Goal: Task Accomplishment & Management: Complete application form

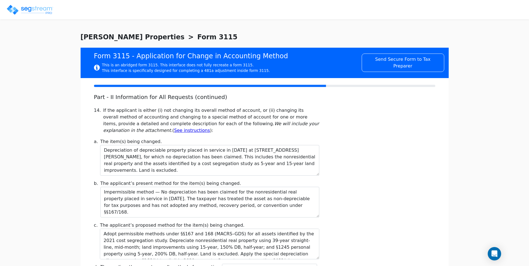
select select "Cash"
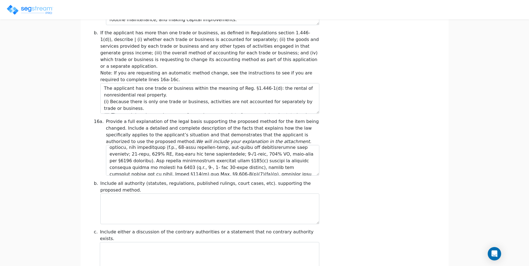
scroll to position [59, 0]
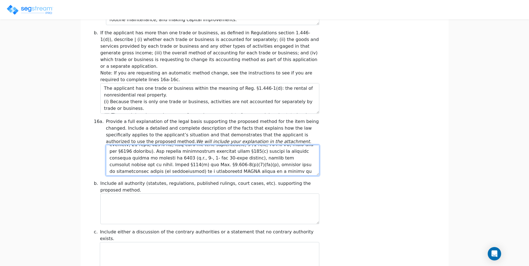
click at [119, 145] on textarea at bounding box center [212, 160] width 213 height 31
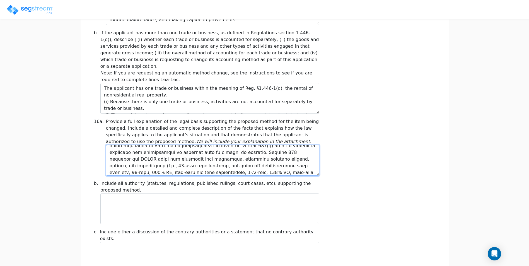
click at [211, 159] on textarea at bounding box center [212, 160] width 213 height 31
click at [218, 148] on textarea at bounding box center [212, 160] width 213 height 31
click at [272, 153] on textarea at bounding box center [212, 160] width 213 height 31
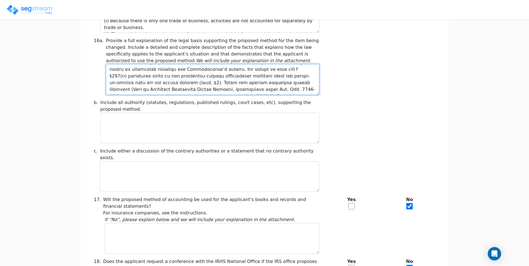
scroll to position [378, 0]
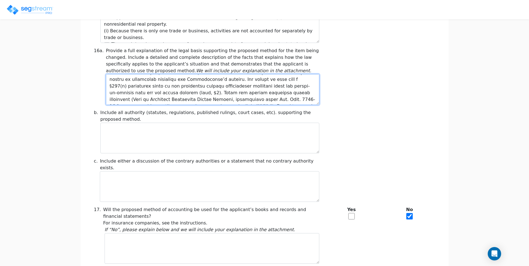
type textarea "Lor ipsumdolo, s ametco adip elitse doeiusmodte, incidi ut laboree do 4341 m al…"
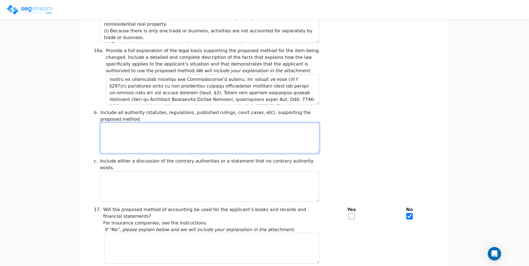
click at [240, 129] on textarea at bounding box center [209, 138] width 219 height 31
paste textarea "IRC §167(a) — allows a depreciation deduction for property used in a trade or b…"
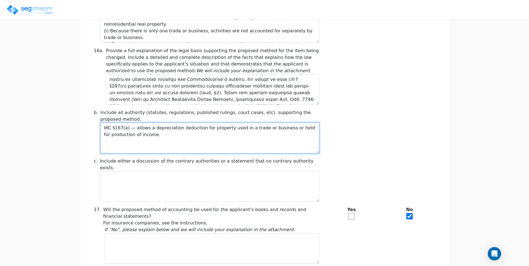
click at [151, 141] on textarea "IRC §167(a) — allows a depreciation deduction for property used in a trade or b…" at bounding box center [209, 138] width 219 height 31
paste textarea "IRC §168 (MACRS) — provides the depreciation system, including methods, recover…"
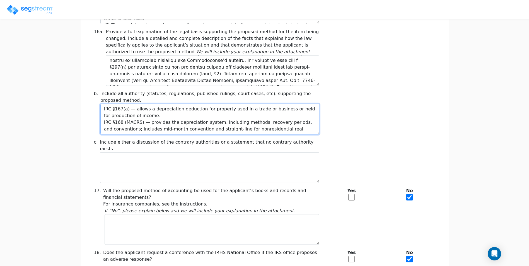
scroll to position [406, 0]
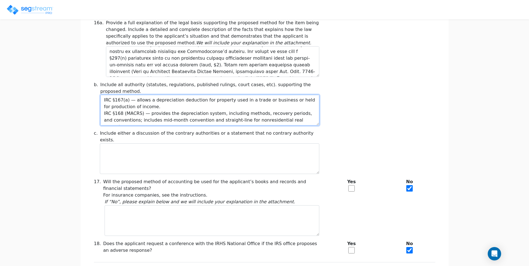
click at [307, 114] on textarea "IRC §167(a) — allows a depreciation deduction for property used in a trade or b…" at bounding box center [209, 110] width 219 height 31
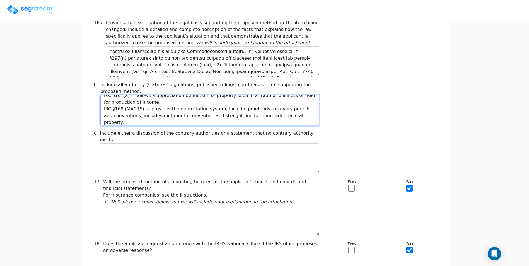
paste textarea "IRC §168(k) — special (bonus) depreciation allowance for qualified property pla…"
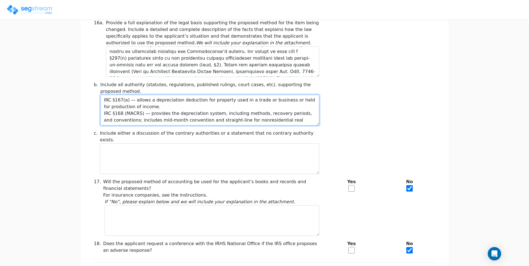
click at [161, 100] on textarea "IRC §167(a) — allows a depreciation deduction for property used in a trade or b…" at bounding box center [209, 110] width 219 height 31
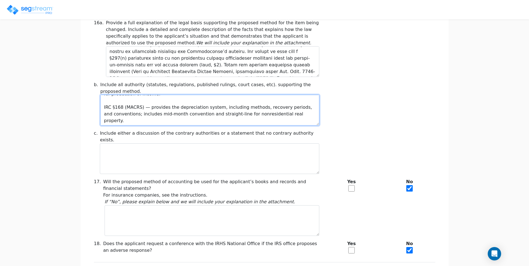
scroll to position [20, 0]
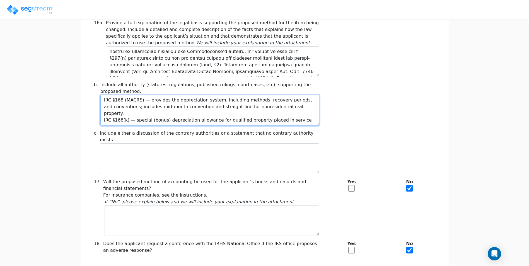
click at [302, 101] on textarea "IRC §167(a) — allows a depreciation deduction for property used in a trade or b…" at bounding box center [209, 110] width 219 height 31
click at [217, 114] on textarea "IRC §167(a) — allows a depreciation deduction for property used in a trade or b…" at bounding box center [209, 110] width 219 height 31
click at [213, 115] on textarea "IRC §167(a) — allows a depreciation deduction for property used in a trade or b…" at bounding box center [209, 110] width 219 height 31
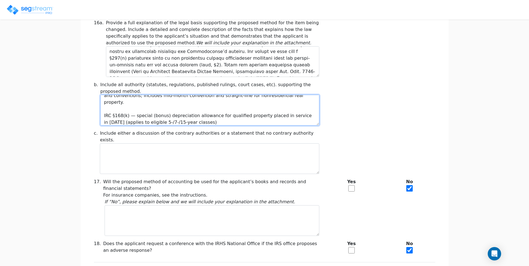
scroll to position [38, 0]
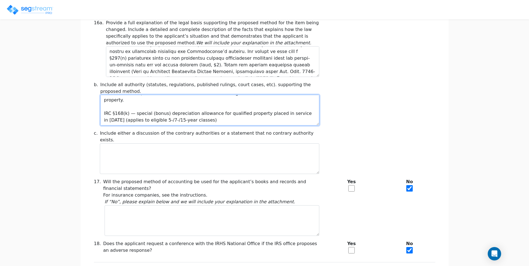
paste textarea "IRC §446(e) — requires the Commissioner’s consent to change a method of account…"
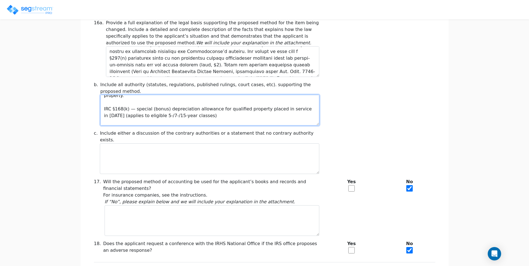
click at [289, 115] on textarea "IRC §167(a) — allows a depreciation deduction for property used in a trade or b…" at bounding box center [209, 110] width 219 height 31
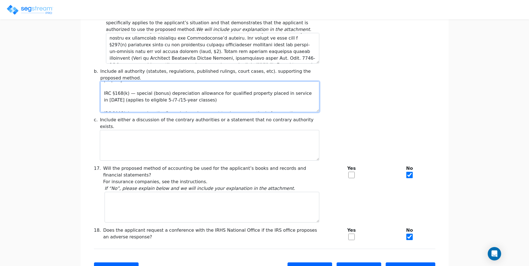
scroll to position [406, 0]
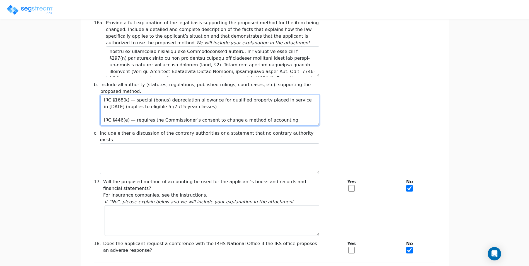
paste textarea "Treas. Reg. §1.446-1(e)(2)(ii)(d) — treats changes in depreciation from nondepr…"
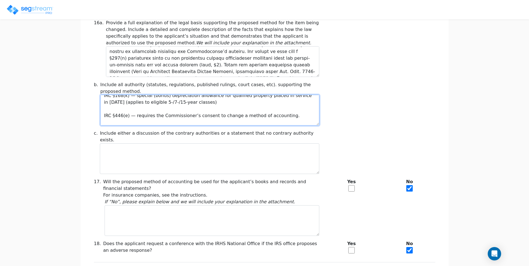
scroll to position [58, 0]
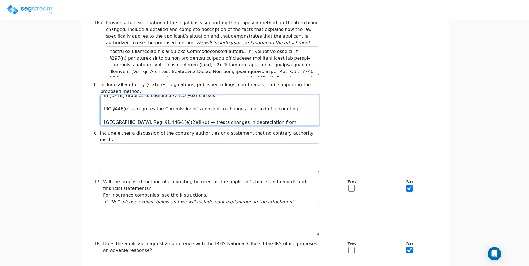
click at [256, 116] on textarea "IRC §167(a) — allows a depreciation deduction for property used in a trade or b…" at bounding box center [209, 110] width 219 height 31
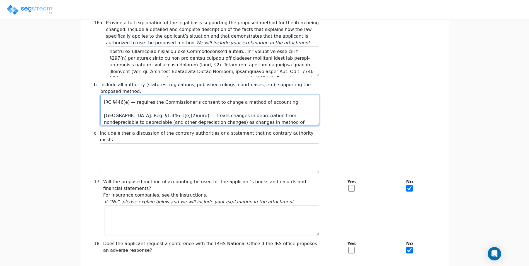
scroll to position [71, 0]
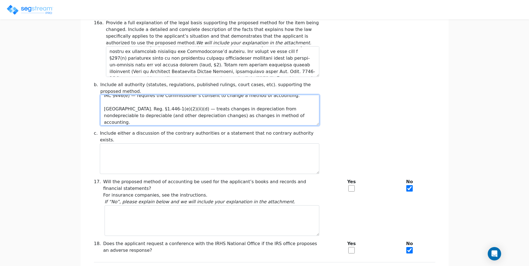
paste textarea "IRC §481(a) — requires adjustments to prevent duplication or omission when chan…"
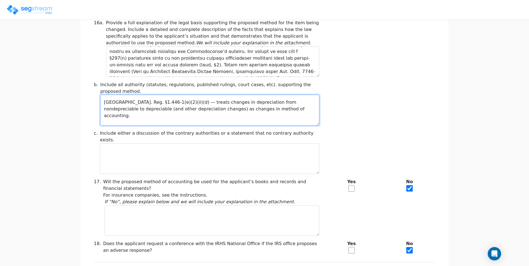
scroll to position [85, 0]
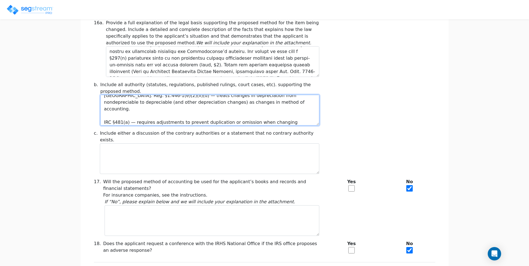
click at [201, 116] on textarea "IRC §167(a) — allows a depreciation deduction for property used in a trade or b…" at bounding box center [209, 110] width 219 height 31
paste textarea "Treas. Reg. §1.481-1(a) & (b) — provides how §481(a) adjustments are taken into…"
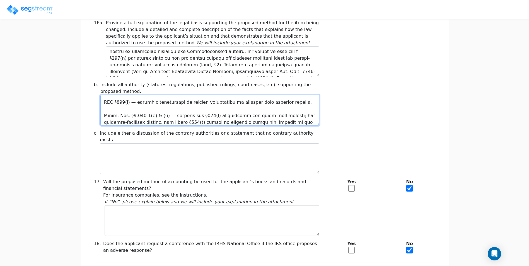
scroll to position [105, 0]
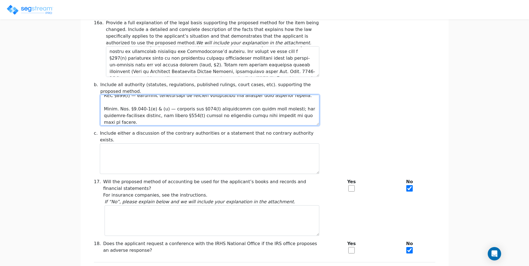
click at [196, 115] on textarea at bounding box center [209, 110] width 219 height 31
paste textarea "Rev. Proc. 2015-13 — sets the procedures and terms/conditions for obtaining con…"
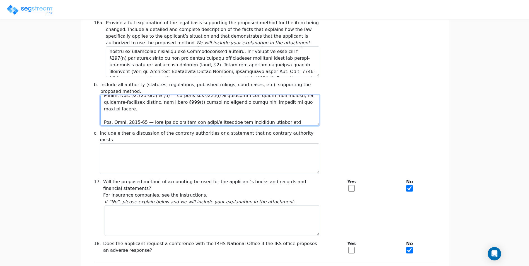
scroll to position [125, 0]
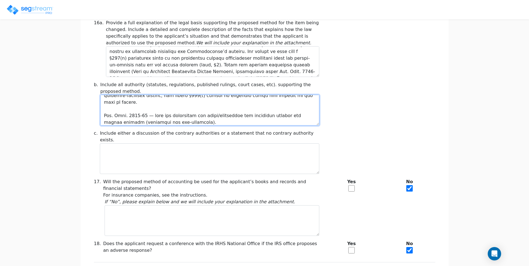
click at [186, 117] on textarea at bounding box center [209, 110] width 219 height 31
paste textarea "Rev. Proc. 2024-23 (and its successors updating the List of Automatic Changes) …"
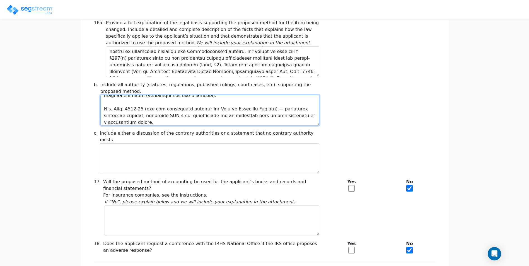
click at [145, 116] on textarea at bounding box center [209, 110] width 219 height 31
paste textarea "Form 3115 Instructions (Dec. 2022) — list DCN 7 and direct filers changing from…"
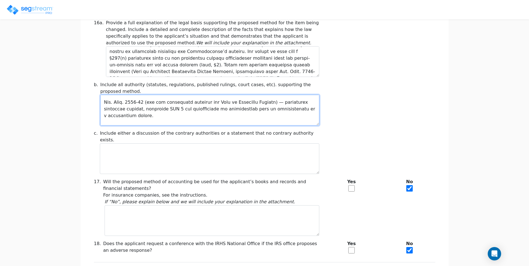
type textarea "LOR §223(i) — dolors a consectetura elitseddo eiu temporin utla et d magna al e…"
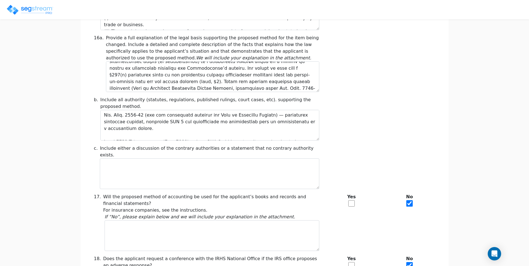
scroll to position [87, 0]
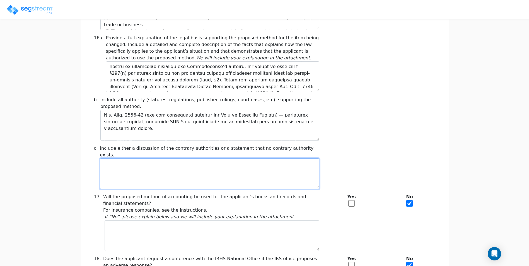
click at [127, 158] on textarea at bounding box center [209, 173] width 219 height 31
paste textarea "No contrary authority applies. The regulations expressly treat corrections from…"
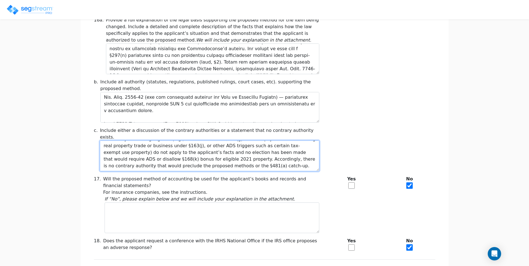
scroll to position [418, 0]
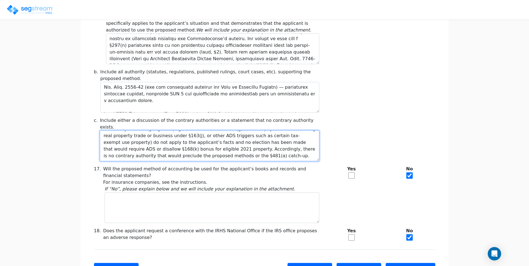
type textarea "No contrary authority applies. The regulations expressly treat corrections from…"
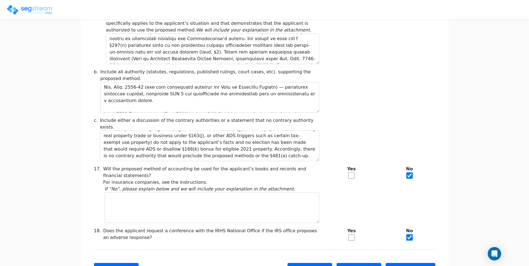
click at [350, 172] on input "checkbox" at bounding box center [351, 175] width 6 height 6
checkbox input "true"
checkbox input "false"
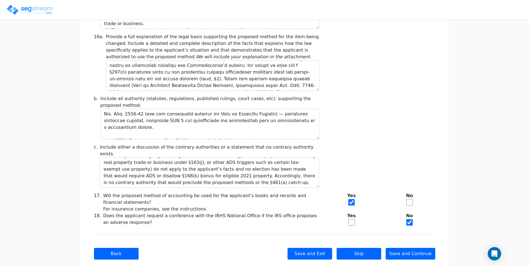
click at [353, 219] on input "checkbox" at bounding box center [351, 222] width 6 height 6
checkbox input "true"
click at [407, 219] on input "checkbox" at bounding box center [409, 222] width 6 height 6
checkbox input "true"
checkbox input "false"
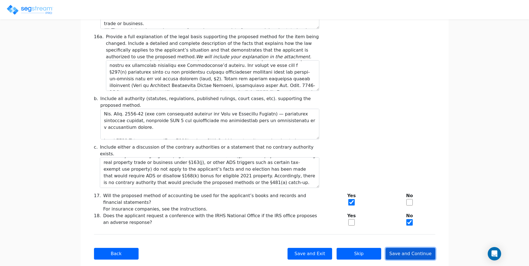
click at [412, 248] on button "Save and Continue" at bounding box center [411, 254] width 50 height 12
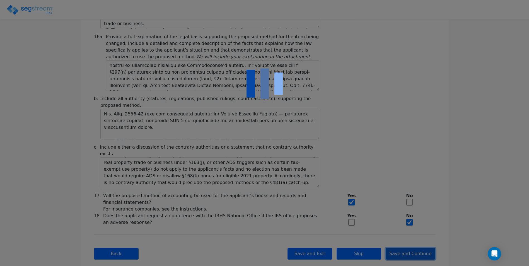
checkbox input "true"
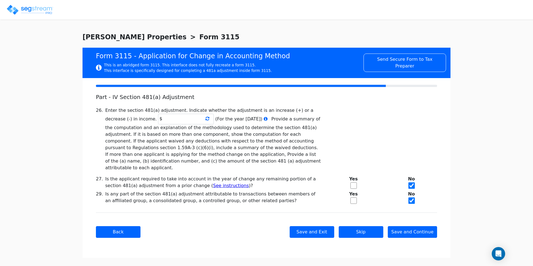
click at [206, 120] on icon at bounding box center [208, 118] width 4 height 4
click at [206, 119] on icon at bounding box center [208, 118] width 4 height 4
click at [158, 119] on input "text" at bounding box center [186, 119] width 56 height 11
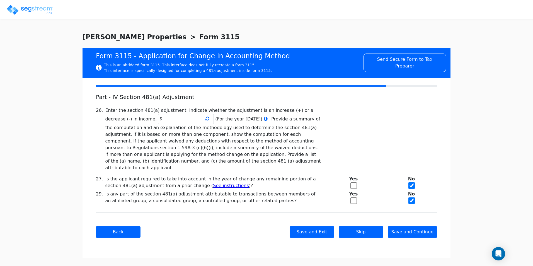
click at [206, 118] on icon at bounding box center [208, 118] width 4 height 4
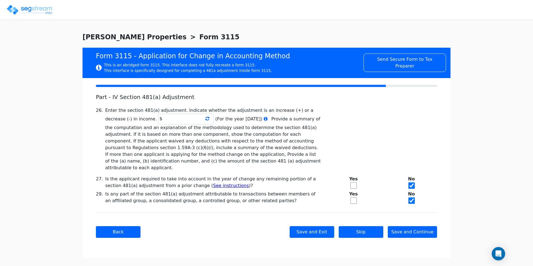
click at [206, 118] on icon at bounding box center [208, 118] width 4 height 4
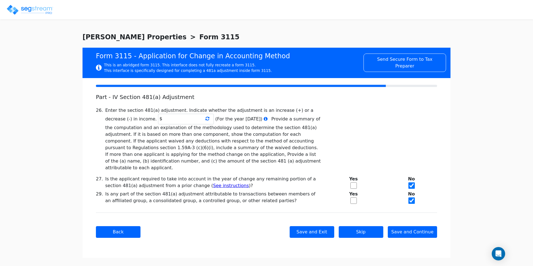
click at [206, 118] on icon at bounding box center [208, 118] width 4 height 4
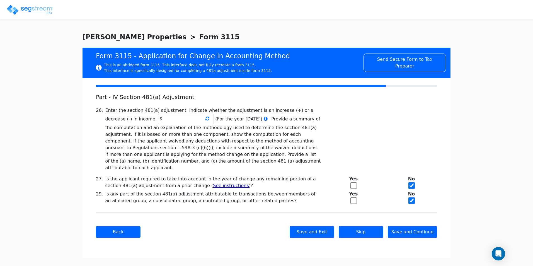
click at [206, 118] on icon at bounding box center [208, 118] width 4 height 4
click at [206, 119] on icon at bounding box center [208, 118] width 4 height 4
click at [410, 226] on button "Save and Continue" at bounding box center [413, 232] width 50 height 12
checkbox input "true"
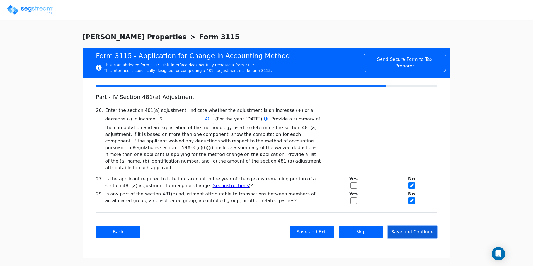
checkbox input "true"
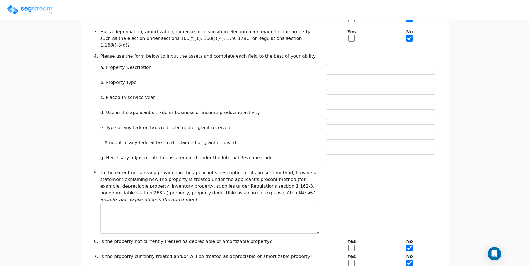
scroll to position [219, 0]
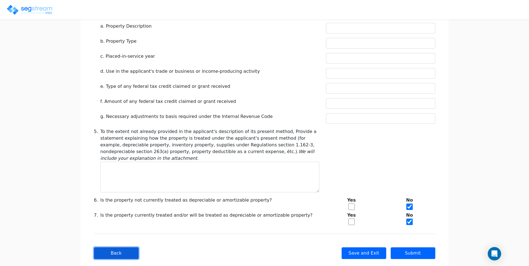
click at [125, 247] on button "Back" at bounding box center [116, 253] width 45 height 12
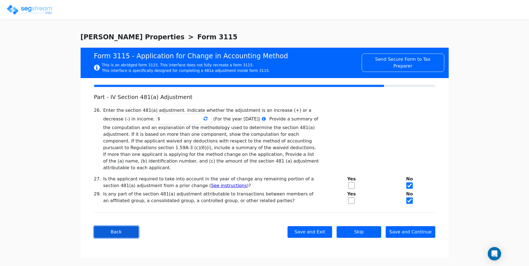
scroll to position [0, 0]
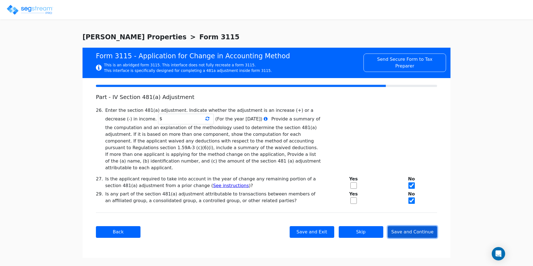
click at [413, 226] on button "Save and Continue" at bounding box center [413, 232] width 50 height 12
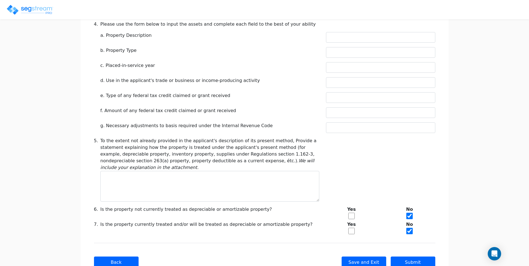
scroll to position [219, 0]
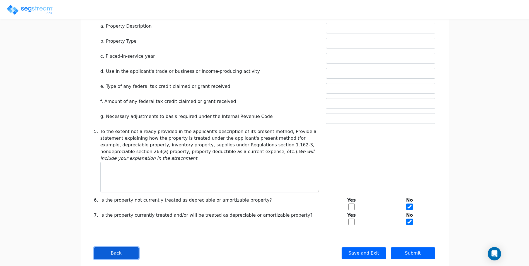
click at [119, 247] on button "Back" at bounding box center [116, 253] width 45 height 12
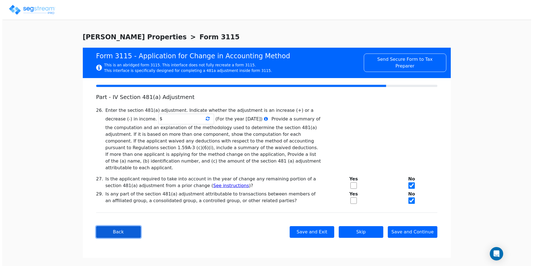
scroll to position [0, 0]
click at [206, 119] on icon at bounding box center [208, 118] width 4 height 4
click at [173, 119] on div "We are Building your Property. So please grab a coffee and let us do the heavy …" at bounding box center [266, 145] width 533 height 226
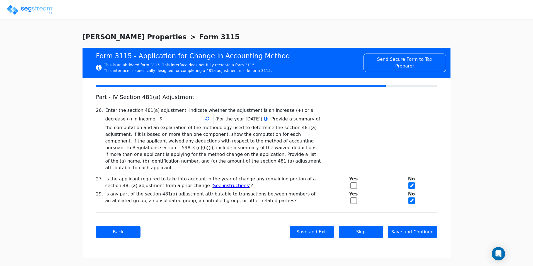
click at [206, 119] on icon at bounding box center [208, 118] width 4 height 4
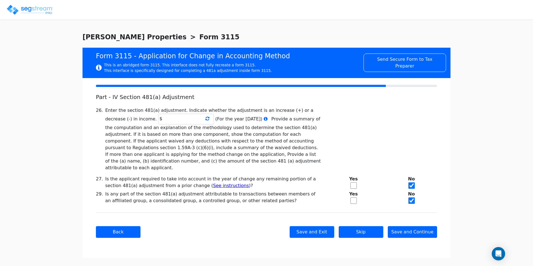
click at [471, 141] on div "We are Building your Property. So please grab a coffee and let us do the heavy …" at bounding box center [266, 145] width 533 height 226
click at [317, 226] on button "Save and Exit" at bounding box center [312, 232] width 45 height 12
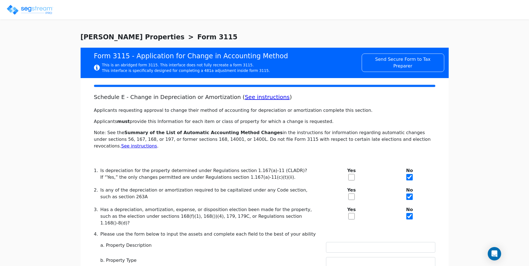
click at [24, 8] on img at bounding box center [29, 9] width 47 height 11
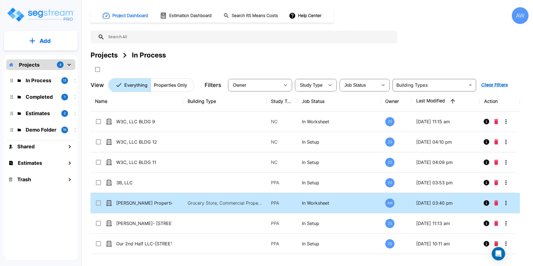
click at [192, 206] on p "Grocery Store, Commercial Property Site" at bounding box center [225, 203] width 75 height 7
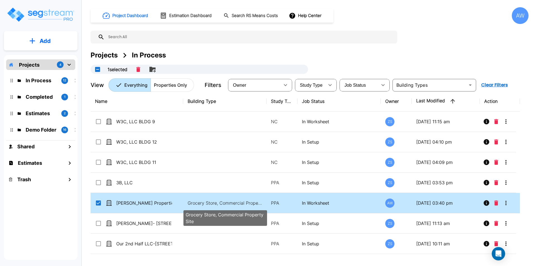
checkbox input "true"
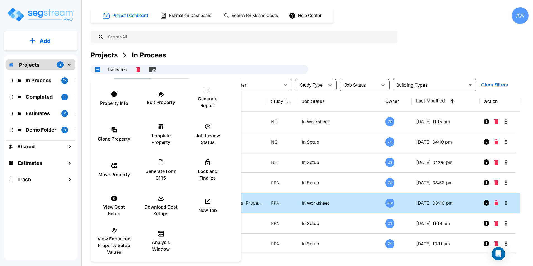
click at [246, 203] on div at bounding box center [266, 133] width 533 height 266
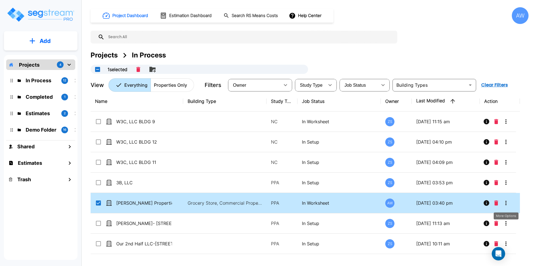
click at [508, 204] on icon "More-Options" at bounding box center [506, 203] width 7 height 7
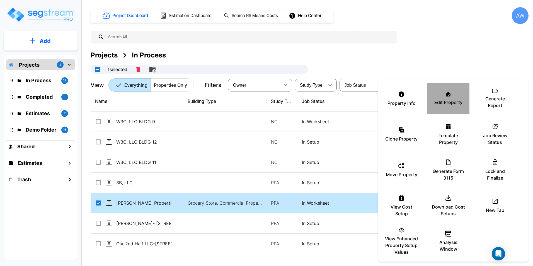
click at [447, 100] on p "Edit Property" at bounding box center [449, 102] width 28 height 7
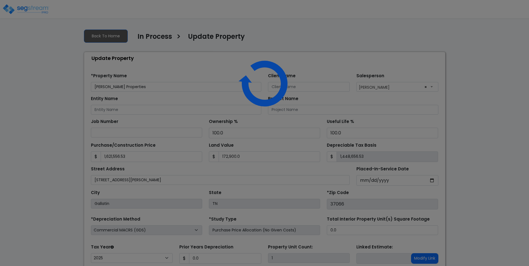
select select "2025"
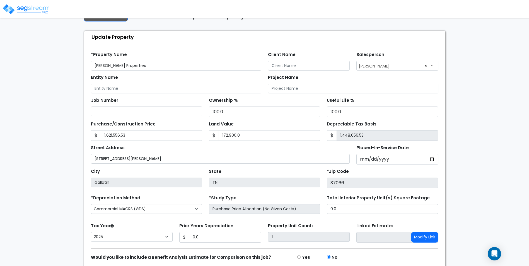
scroll to position [43, 0]
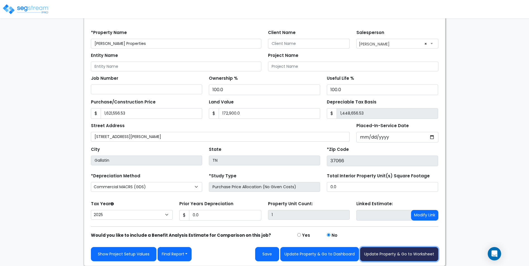
click at [398, 253] on button "Update Property & Go to Worksheet" at bounding box center [399, 254] width 78 height 14
type input "1621556.53"
type input "172900"
type input "0"
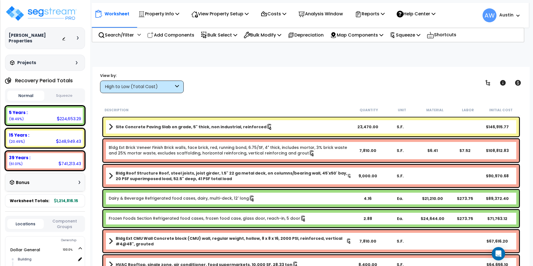
click at [57, 91] on button "Squeeze" at bounding box center [64, 96] width 37 height 10
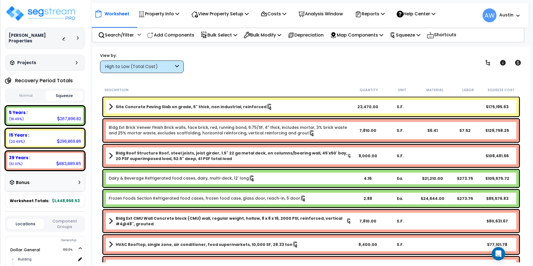
click at [64, 178] on div "Bonus" at bounding box center [45, 182] width 71 height 11
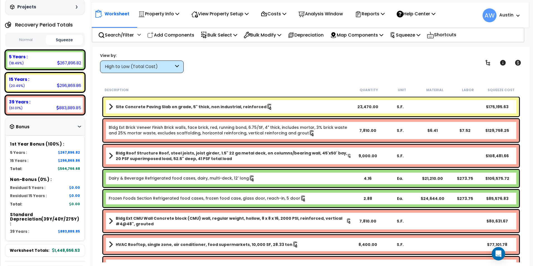
scroll to position [28, 0]
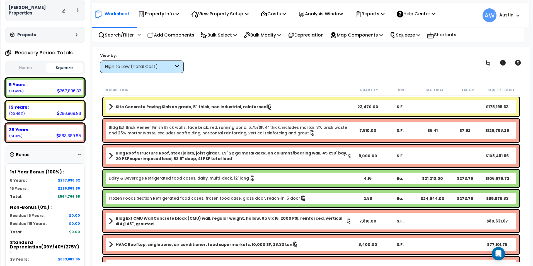
click at [74, 152] on div "Bonus" at bounding box center [45, 154] width 71 height 11
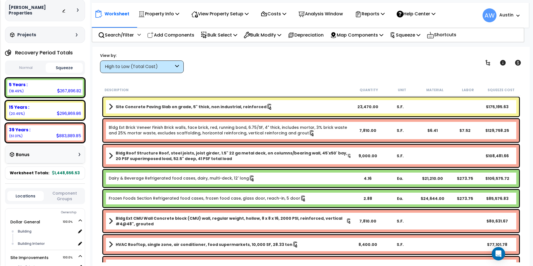
click at [157, 65] on div "High to Low (Total Cost)" at bounding box center [139, 67] width 69 height 6
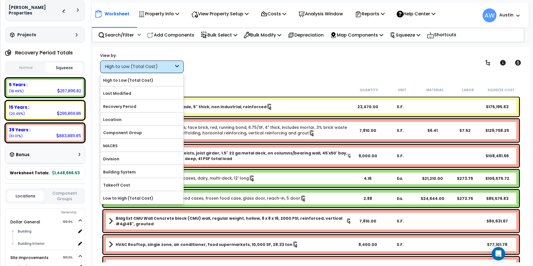
drag, startPoint x: 288, startPoint y: 86, endPoint x: 302, endPoint y: 68, distance: 23.0
click at [288, 86] on div "Description Quantity Unit Material Labor Squeeze Cost" at bounding box center [311, 90] width 419 height 12
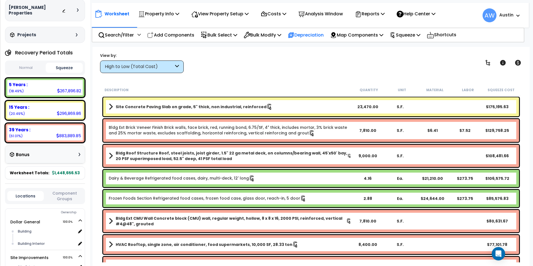
click at [310, 30] on div "Depreciation" at bounding box center [306, 34] width 36 height 13
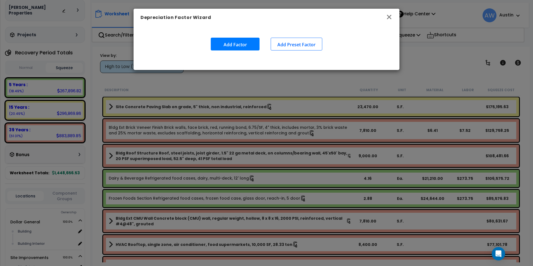
click at [389, 17] on icon "button" at bounding box center [389, 17] width 4 height 4
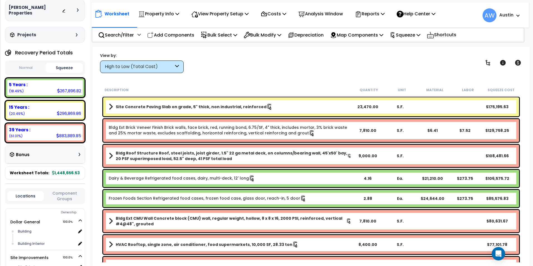
click at [71, 156] on div "Bonus" at bounding box center [45, 155] width 80 height 18
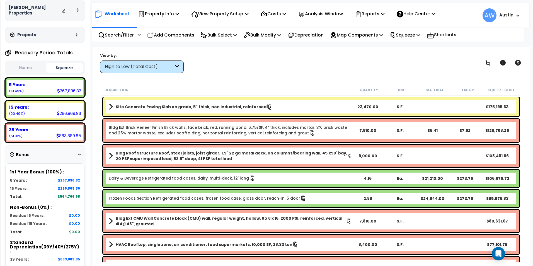
click at [64, 151] on div "Bonus" at bounding box center [45, 154] width 71 height 11
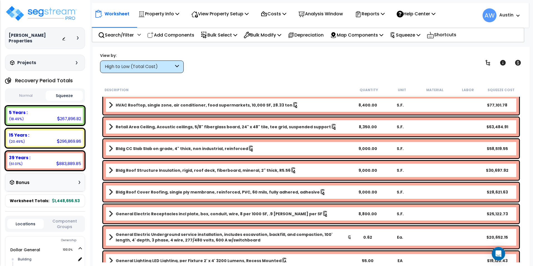
scroll to position [0, 0]
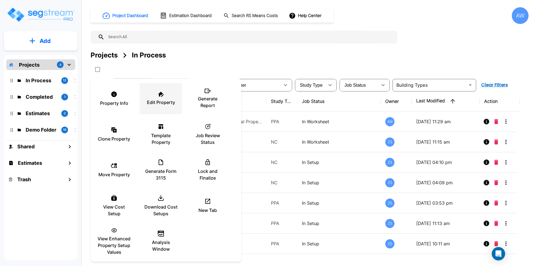
click at [165, 103] on p "Edit Property" at bounding box center [161, 102] width 28 height 7
drag, startPoint x: 350, startPoint y: 62, endPoint x: 347, endPoint y: 61, distance: 3.4
click at [350, 61] on div at bounding box center [266, 133] width 533 height 266
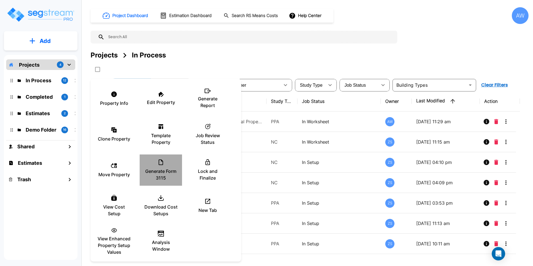
click at [177, 166] on div "Generate Form 3115" at bounding box center [160, 170] width 33 height 28
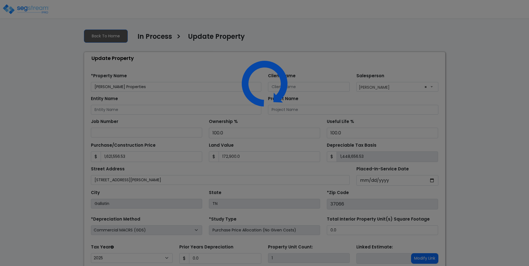
select select "2025"
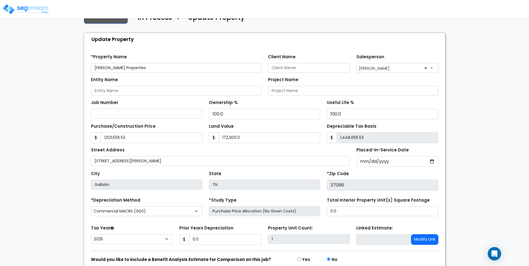
scroll to position [43, 0]
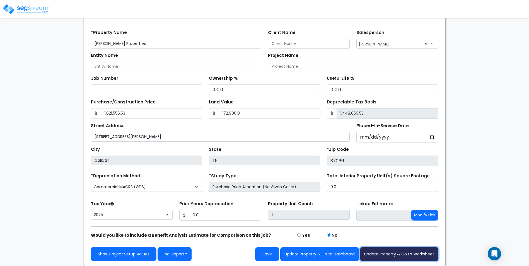
click at [411, 251] on button "Update Property & Go to Worksheet" at bounding box center [399, 254] width 78 height 14
type input "1621556.53"
type input "172900"
type input "0"
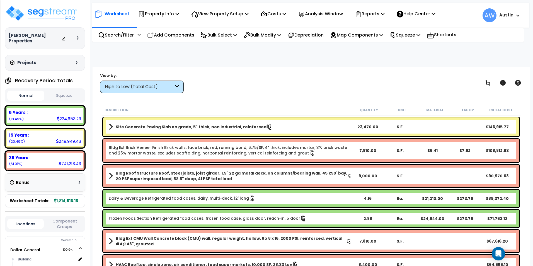
click at [166, 90] on div "High to Low (Total Cost)" at bounding box center [142, 87] width 84 height 13
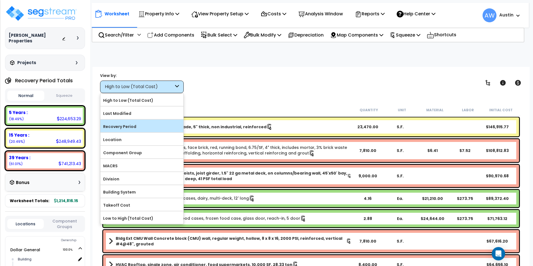
click at [135, 127] on label "Recovery Period" at bounding box center [141, 126] width 83 height 8
click at [0, 0] on input "Recovery Period" at bounding box center [0, 0] width 0 height 0
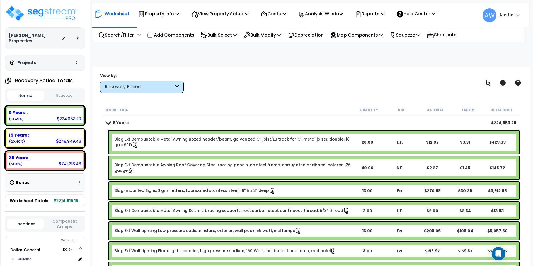
click at [71, 91] on button "Squeeze" at bounding box center [64, 96] width 37 height 10
click at [30, 91] on button "Normal" at bounding box center [25, 96] width 37 height 10
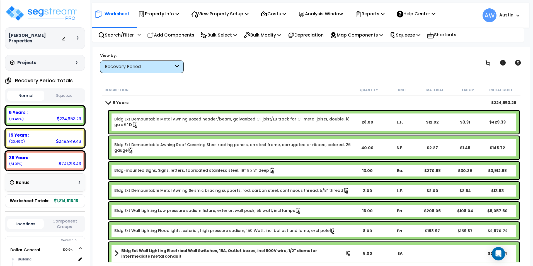
click at [69, 91] on button "Squeeze" at bounding box center [64, 96] width 37 height 10
click at [15, 91] on button "Normal" at bounding box center [25, 96] width 37 height 10
click at [63, 91] on button "Squeeze" at bounding box center [64, 96] width 37 height 10
click at [20, 91] on button "Normal" at bounding box center [25, 96] width 37 height 10
click at [67, 91] on button "Squeeze" at bounding box center [64, 96] width 37 height 10
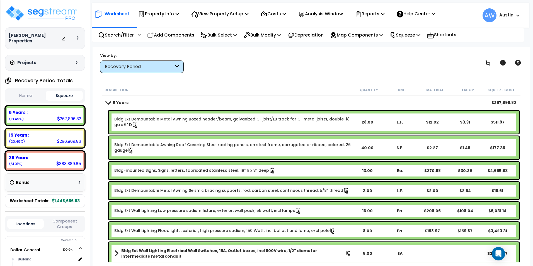
click at [28, 91] on button "Normal" at bounding box center [25, 96] width 37 height 10
click at [62, 91] on button "Squeeze" at bounding box center [64, 96] width 37 height 10
click at [24, 91] on button "Normal" at bounding box center [25, 96] width 37 height 10
click at [72, 92] on button "Squeeze" at bounding box center [64, 96] width 37 height 10
click at [110, 103] on span at bounding box center [108, 102] width 8 height 4
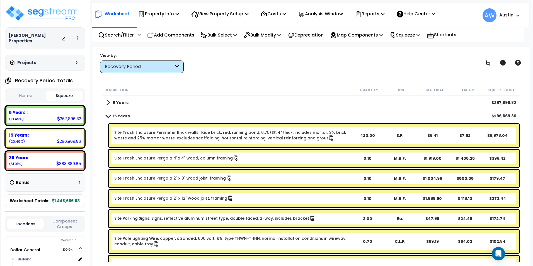
click at [107, 118] on span at bounding box center [108, 116] width 8 height 4
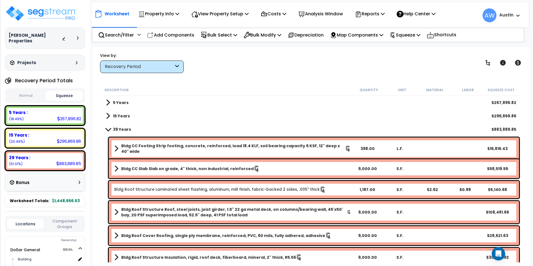
click at [107, 129] on span at bounding box center [108, 129] width 8 height 4
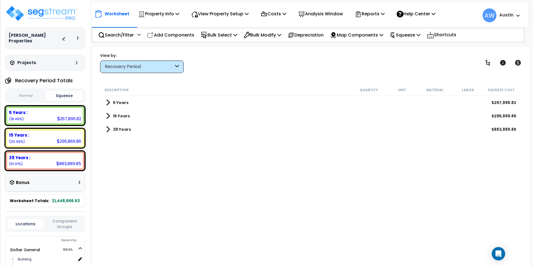
click at [107, 129] on span at bounding box center [108, 130] width 4 height 8
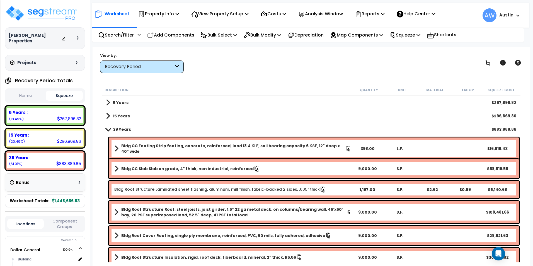
click at [110, 131] on span at bounding box center [108, 129] width 8 height 4
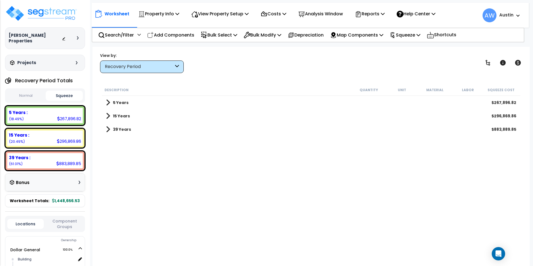
click at [108, 129] on span at bounding box center [108, 130] width 4 height 8
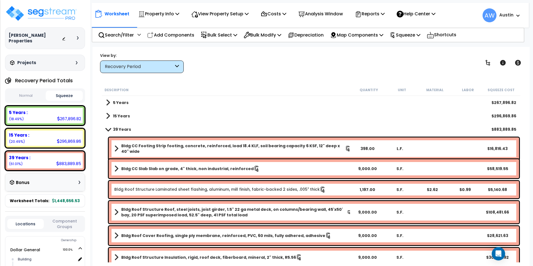
click at [108, 129] on span at bounding box center [108, 129] width 8 height 4
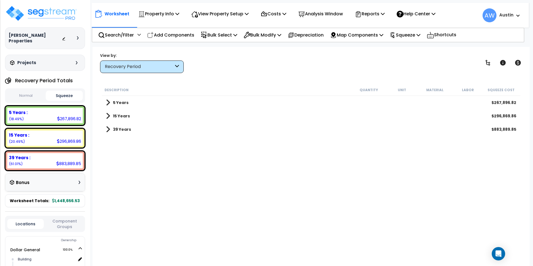
click at [107, 119] on span at bounding box center [108, 116] width 4 height 8
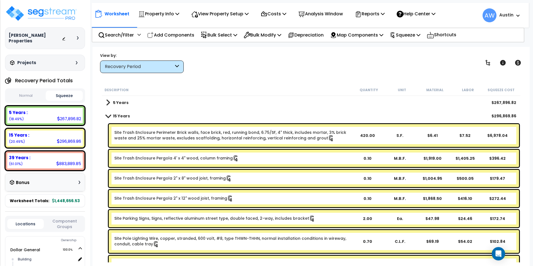
click at [110, 115] on span at bounding box center [108, 116] width 8 height 4
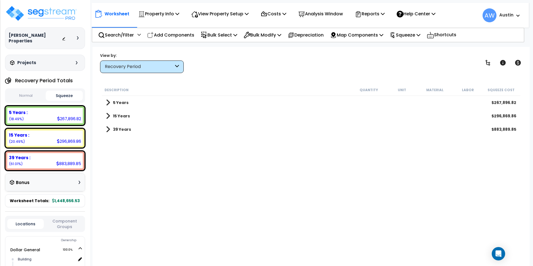
click at [110, 103] on link "5 Years" at bounding box center [117, 103] width 23 height 8
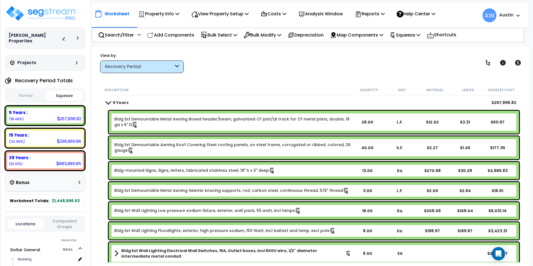
click at [108, 102] on span at bounding box center [108, 102] width 8 height 4
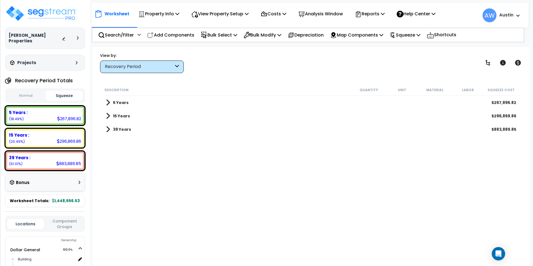
click at [340, 167] on div "Description Quantity Unit Material Labor Squeeze Cost 5 Years $267,896.82 15 Ye…" at bounding box center [311, 173] width 421 height 178
click at [108, 131] on span at bounding box center [108, 130] width 4 height 8
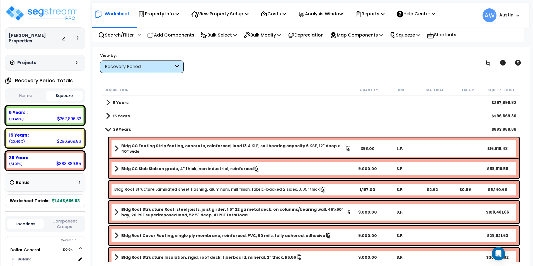
click at [108, 117] on span at bounding box center [108, 116] width 4 height 8
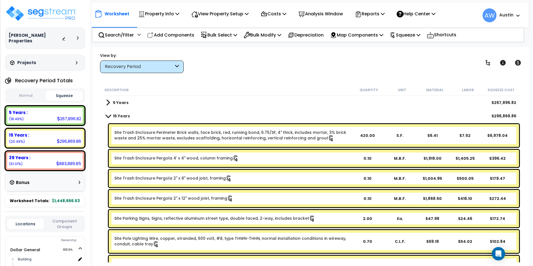
click at [105, 105] on div "5 Years $267,896.82" at bounding box center [311, 102] width 416 height 13
click at [107, 103] on span at bounding box center [108, 103] width 4 height 8
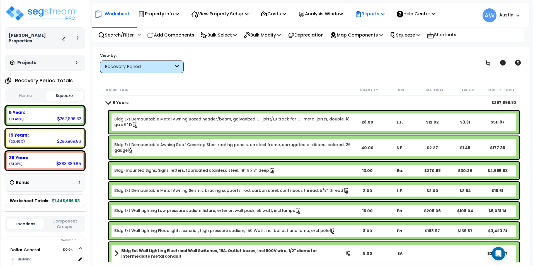
click at [373, 14] on p "Reports" at bounding box center [370, 14] width 30 height 8
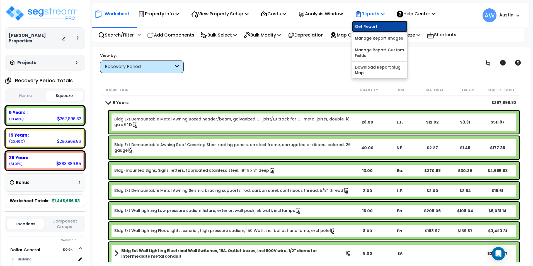
click at [373, 25] on link "Get Report" at bounding box center [379, 26] width 55 height 11
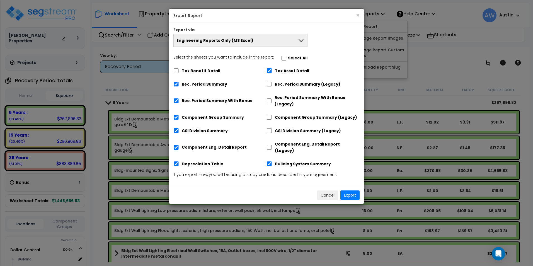
click at [302, 42] on icon at bounding box center [301, 40] width 7 height 7
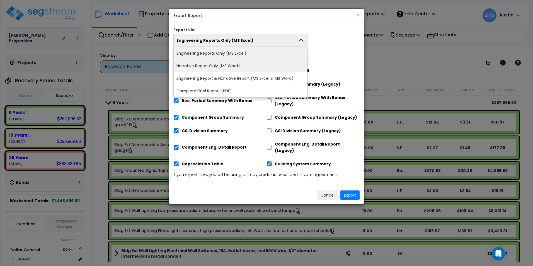
click at [280, 62] on li "Narrative Report Only (MS Word)" at bounding box center [241, 66] width 134 height 13
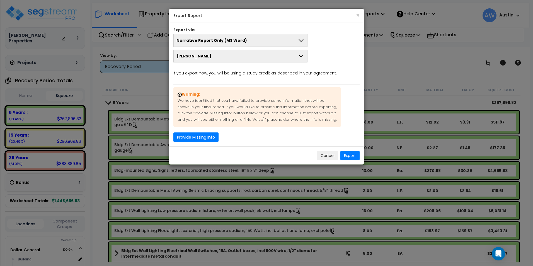
click at [298, 42] on icon at bounding box center [301, 40] width 7 height 7
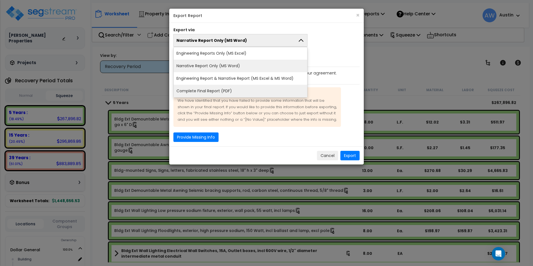
click at [265, 88] on li "Complete Final Report (PDF)" at bounding box center [241, 91] width 134 height 13
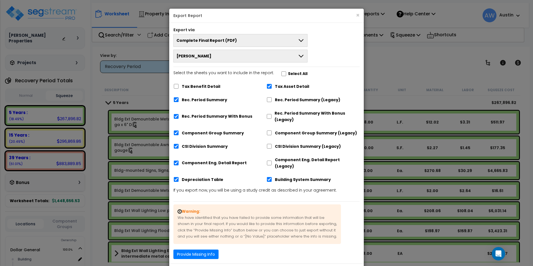
click at [300, 42] on icon at bounding box center [301, 40] width 7 height 7
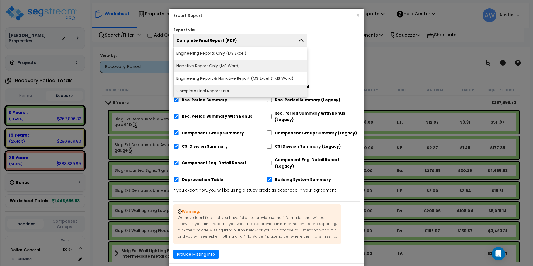
click at [266, 66] on li "Narrative Report Only (MS Word)" at bounding box center [241, 66] width 134 height 13
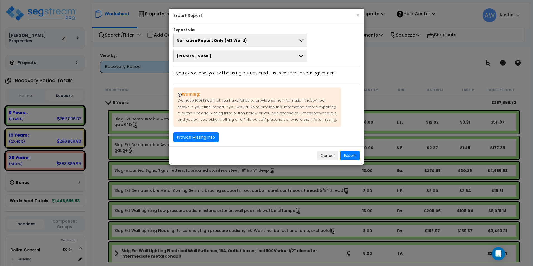
click at [302, 42] on icon at bounding box center [301, 40] width 7 height 7
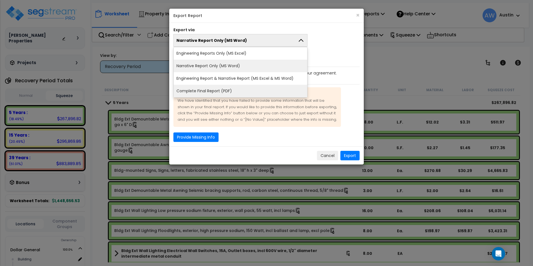
click at [225, 90] on li "Complete Final Report (PDF)" at bounding box center [241, 91] width 134 height 13
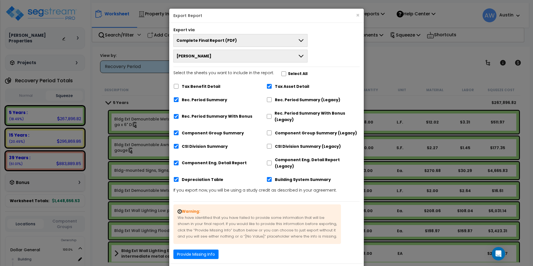
click at [198, 98] on label "Rec. Period Summary" at bounding box center [204, 100] width 45 height 6
click at [179, 98] on input "Rec. Period Summary" at bounding box center [177, 99] width 6 height 5
checkbox input "false"
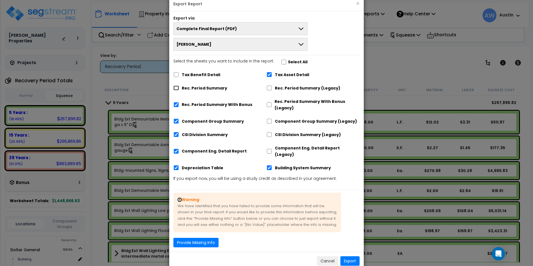
scroll to position [18, 0]
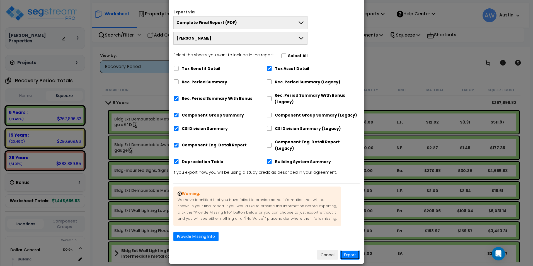
click at [354, 250] on button "Export" at bounding box center [350, 254] width 19 height 9
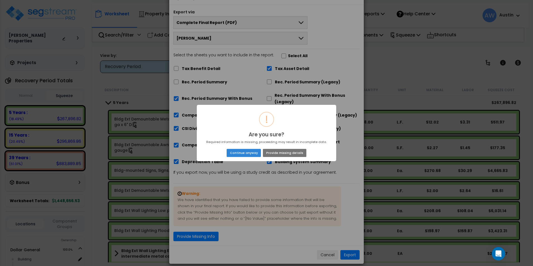
drag, startPoint x: 253, startPoint y: 153, endPoint x: 292, endPoint y: 162, distance: 39.9
click at [291, 162] on div "! Are you sure? × Required information is missing, proceeding may result in inc…" at bounding box center [266, 133] width 533 height 266
click at [296, 155] on button "Provide missing details" at bounding box center [285, 153] width 44 height 8
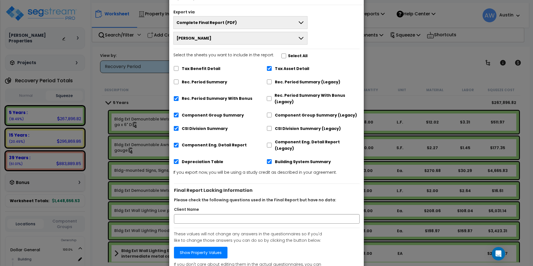
scroll to position [74, 0]
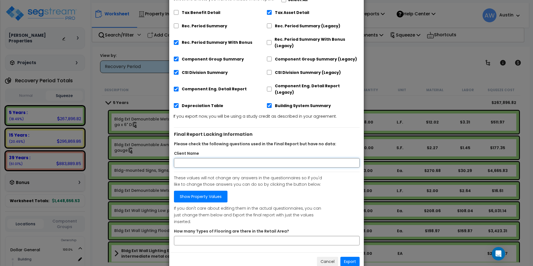
click at [261, 158] on input "Client Name" at bounding box center [267, 162] width 186 height 9
type input "[PERSON_NAME] Properties"
click at [269, 191] on p "Show Property Values" at bounding box center [250, 197] width 153 height 12
click at [352, 257] on button "Export" at bounding box center [350, 261] width 19 height 9
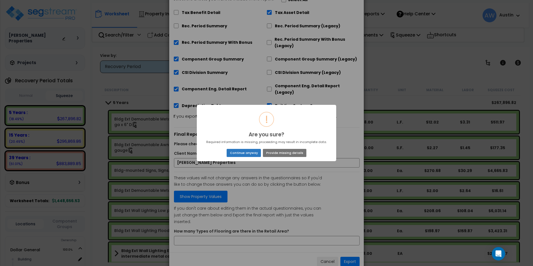
click at [239, 153] on button "Continue anyway" at bounding box center [244, 153] width 34 height 8
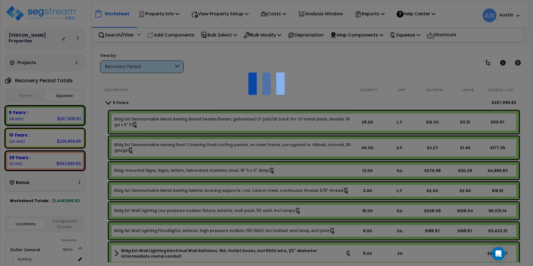
scroll to position [0, 0]
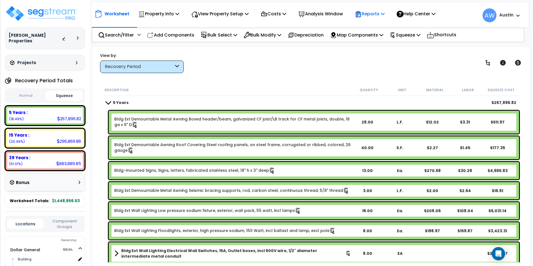
click at [385, 16] on p "Reports" at bounding box center [370, 14] width 30 height 8
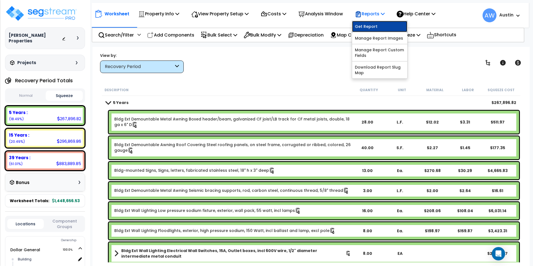
click at [382, 27] on link "Get Report" at bounding box center [379, 26] width 55 height 11
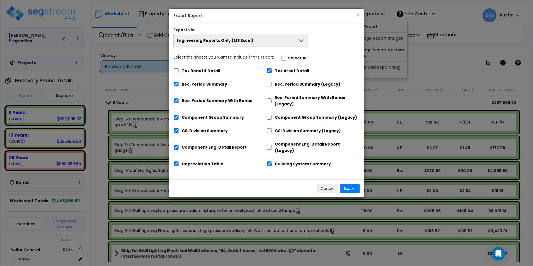
click at [274, 44] on button "Engineering Reports Only (MS Excel)" at bounding box center [241, 40] width 134 height 13
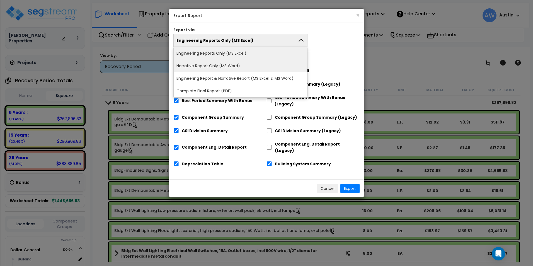
click at [241, 68] on li "Narrative Report Only (MS Word)" at bounding box center [241, 66] width 134 height 13
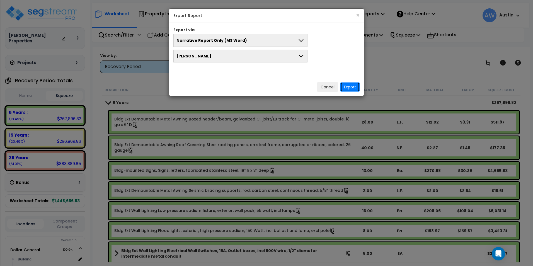
click at [347, 90] on button "Export" at bounding box center [350, 86] width 19 height 9
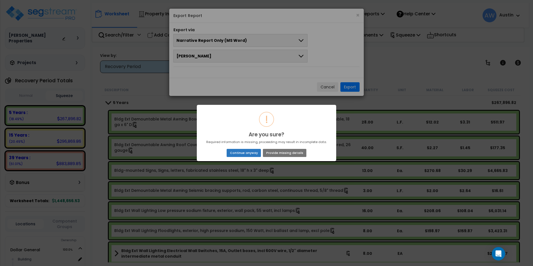
click at [247, 155] on button "Continue anyway" at bounding box center [244, 153] width 34 height 8
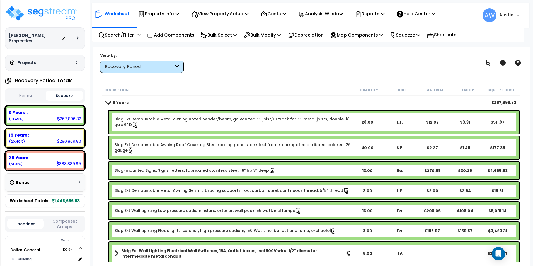
click at [323, 79] on div "Worksheet Property Info Property Setup Add Property Unit Template property Clon…" at bounding box center [311, 180] width 437 height 266
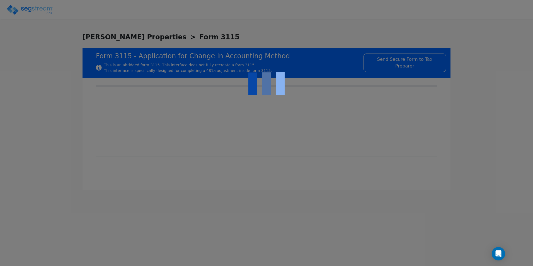
checkbox input "true"
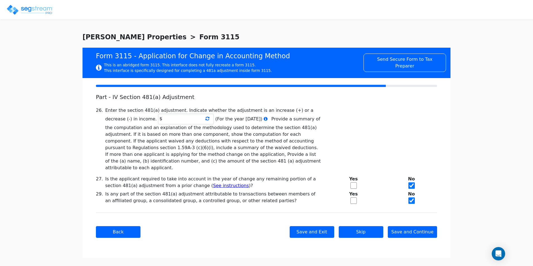
click at [206, 118] on icon at bounding box center [208, 118] width 4 height 4
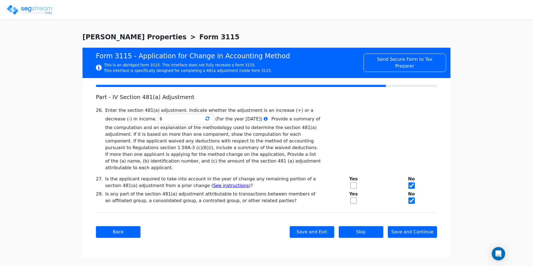
click at [206, 118] on icon at bounding box center [208, 118] width 4 height 4
click at [206, 119] on icon at bounding box center [208, 118] width 4 height 4
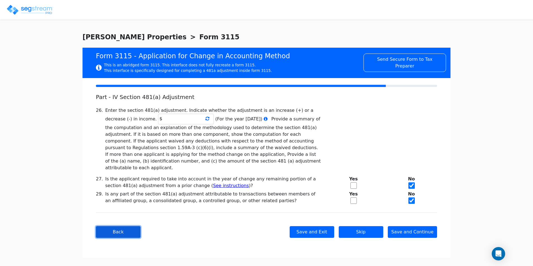
click at [104, 226] on button "Back" at bounding box center [118, 232] width 45 height 12
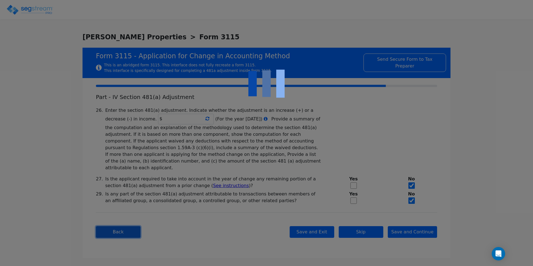
type textarea "Depreciation of depreciable property placed in service in 2021 at 142 Albert Ga…"
type textarea "Impermissible method — No depreciation has been claimed for the nonresidential …"
type textarea "Adopt permissible methods under §§167 and 168 (MACRS–GDS) for all assets identi…"
select select "Cash"
type textarea "The applicant is a partnership engaged solely in the rental of nonresidential r…"
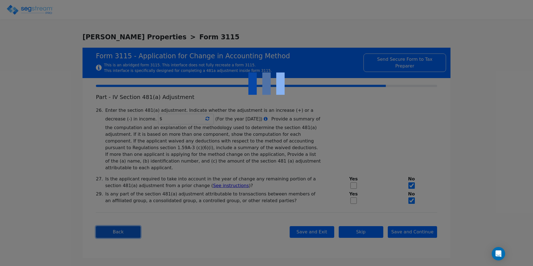
type textarea "The applicant has one trade or business within the meaning of Reg. §1.446-1(d):…"
type textarea "The applicant, a rental real estate partnership, placed in service in 2021 a si…"
type textarea "IRC §167(a) — allows a depreciation deduction for property used in a trade or b…"
type textarea "No contrary authority applies. The regulations expressly treat corrections from…"
checkbox input "true"
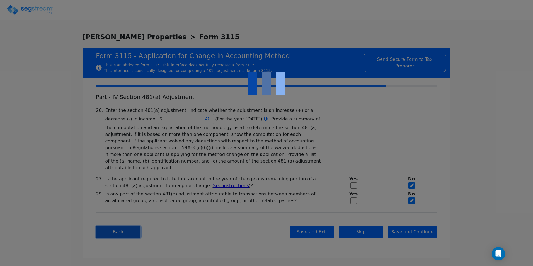
checkbox input "true"
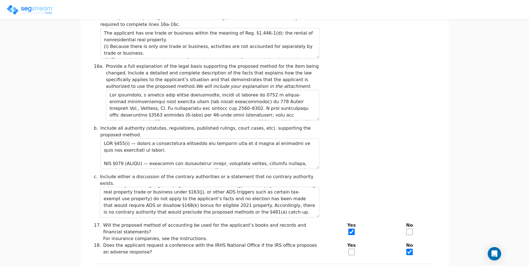
scroll to position [392, 0]
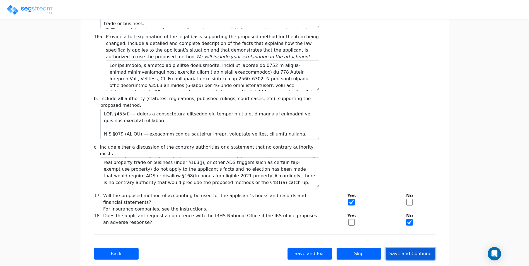
click at [415, 248] on button "Save and Continue" at bounding box center [411, 254] width 50 height 12
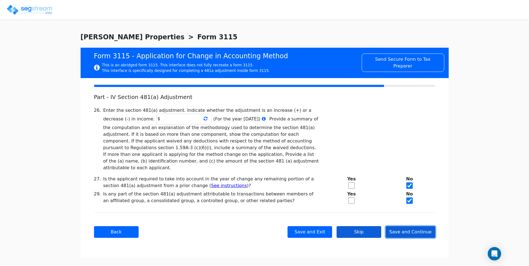
scroll to position [0, 0]
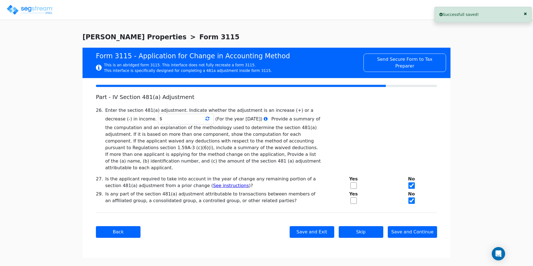
click at [206, 120] on icon at bounding box center [208, 118] width 4 height 4
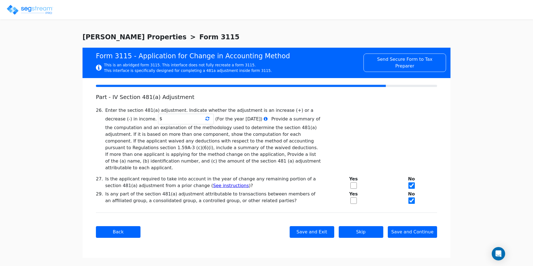
click at [206, 120] on icon at bounding box center [208, 118] width 4 height 4
click at [408, 226] on button "Save and Continue" at bounding box center [413, 232] width 50 height 12
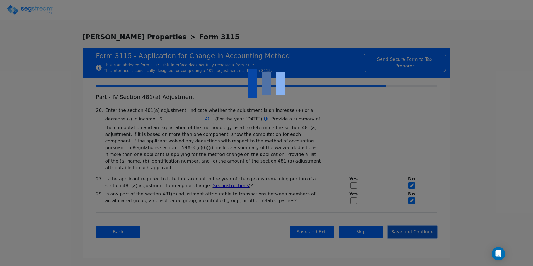
checkbox input "true"
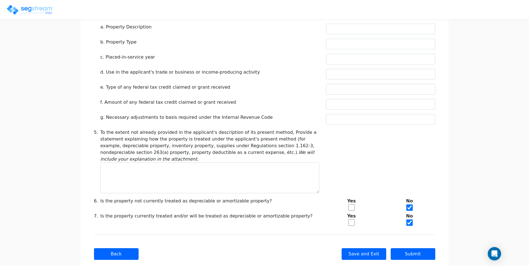
scroll to position [219, 0]
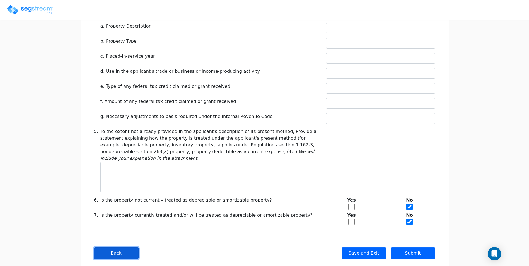
click at [133, 247] on button "Back" at bounding box center [116, 253] width 45 height 12
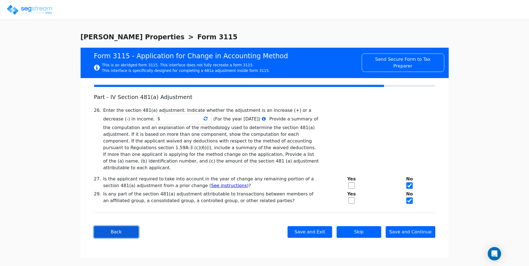
scroll to position [0, 0]
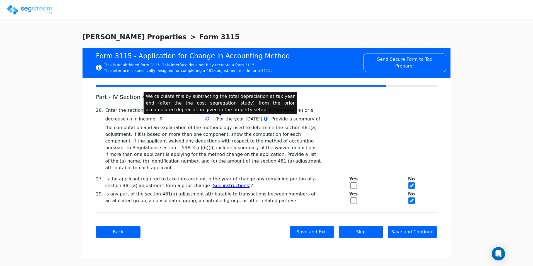
click at [264, 120] on icon at bounding box center [266, 119] width 4 height 4
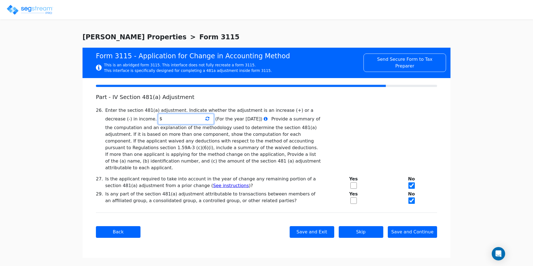
click at [158, 120] on input "text" at bounding box center [186, 119] width 56 height 11
click at [174, 119] on input "text" at bounding box center [186, 119] width 56 height 11
click at [206, 119] on icon at bounding box center [208, 118] width 4 height 4
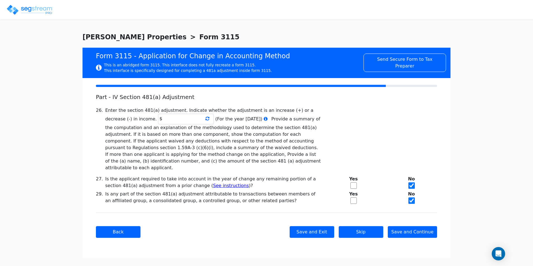
click at [206, 119] on icon at bounding box center [208, 118] width 4 height 4
click at [173, 119] on div "We are Building your Property. So please grab a coffee and let us do the heavy …" at bounding box center [266, 145] width 533 height 226
click at [206, 119] on icon at bounding box center [208, 118] width 4 height 4
click at [173, 119] on div "We are Building your Property. So please grab a coffee and let us do the heavy …" at bounding box center [266, 145] width 533 height 226
click at [206, 119] on icon at bounding box center [208, 118] width 4 height 4
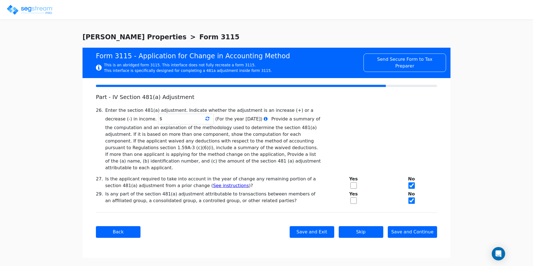
click at [325, 119] on div "26. Enter the section 481(a) adjustment. Indicate whether the adjustment is an …" at bounding box center [267, 139] width 348 height 64
click at [158, 120] on input "text" at bounding box center [186, 119] width 56 height 11
type input "-"
click at [361, 119] on div "26. Enter the section 481(a) adjustment. Indicate whether the adjustment is an …" at bounding box center [267, 139] width 348 height 64
click at [158, 118] on input "-675,279.43" at bounding box center [186, 119] width 56 height 11
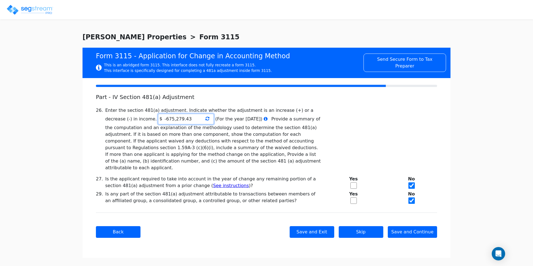
click at [158, 118] on input "-675,279.43" at bounding box center [186, 119] width 56 height 11
type input "-652,616.49"
click at [361, 110] on div "26. Enter the section 481(a) adjustment. Indicate whether the adjustment is an …" at bounding box center [267, 139] width 348 height 64
click at [206, 118] on icon at bounding box center [208, 118] width 4 height 4
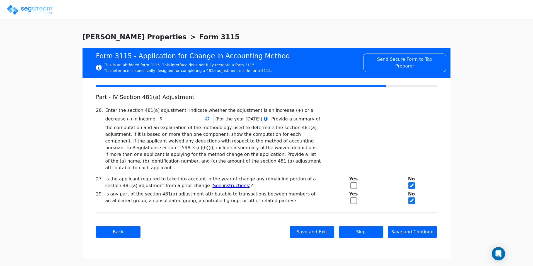
click at [206, 118] on icon at bounding box center [208, 118] width 4 height 4
click at [158, 118] on input "text" at bounding box center [186, 119] width 56 height 11
type input "652,616.49"
click at [365, 125] on div "26. Enter the section 481(a) adjustment. Indicate whether the adjustment is an …" at bounding box center [267, 139] width 348 height 64
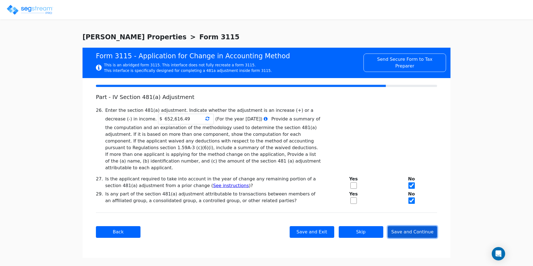
click at [420, 227] on button "Save and Continue" at bounding box center [413, 232] width 50 height 12
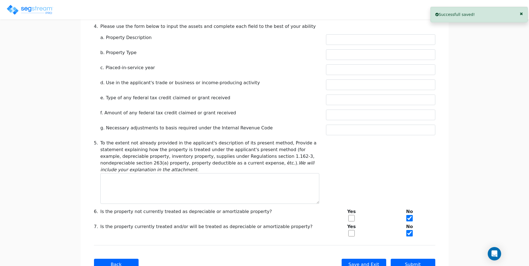
scroll to position [219, 0]
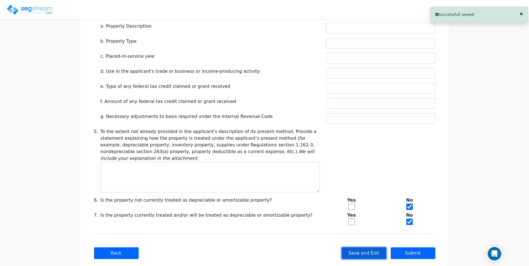
click at [358, 247] on button "Save and Exit" at bounding box center [364, 253] width 45 height 12
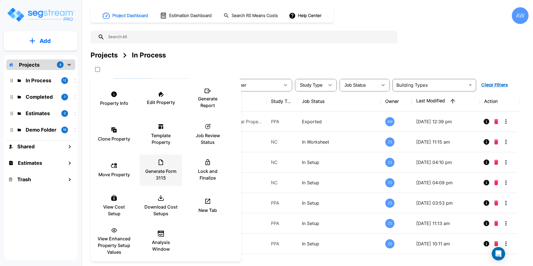
click at [158, 163] on icon at bounding box center [161, 162] width 7 height 7
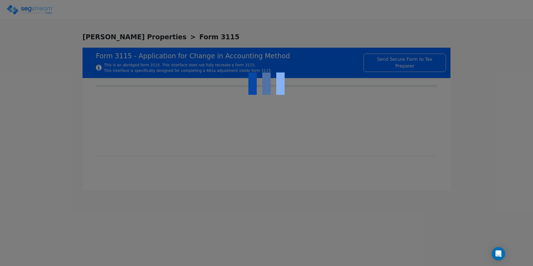
checkbox input "true"
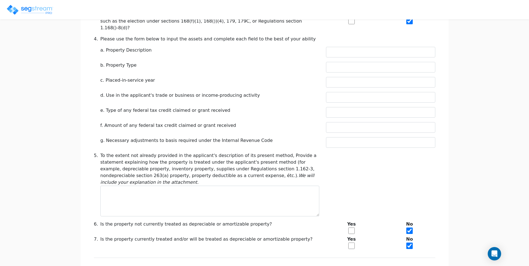
scroll to position [219, 0]
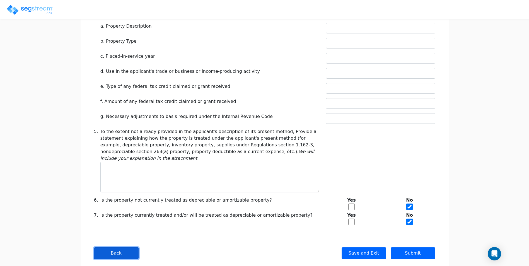
click at [125, 247] on button "Back" at bounding box center [116, 253] width 45 height 12
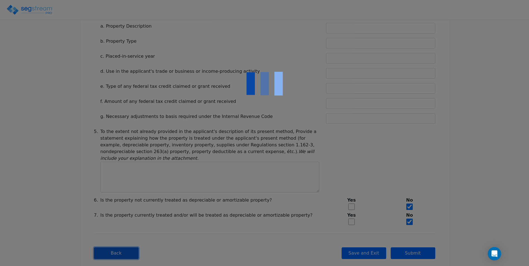
type input "652,616.49"
checkbox input "true"
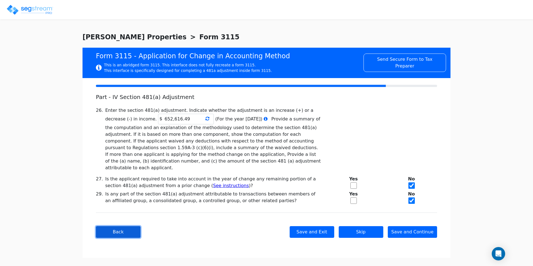
click at [119, 226] on button "Back" at bounding box center [118, 232] width 45 height 12
type textarea "Depreciation of depreciable property placed in service in [DATE] at [STREET_ADD…"
type textarea "Impermissible method — No depreciation has been claimed for the nonresidential …"
type textarea "Adopt permissible methods under §§167 and 168 (MACRS–GDS) for all assets identi…"
select select "Cash"
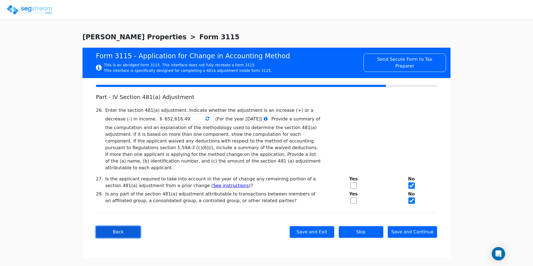
type textarea "The applicant is a partnership engaged solely in the rental of nonresidential r…"
type textarea "The applicant has one trade or business within the meaning of Reg. §1.446-1(d):…"
type textarea "Lor ipsumdolo, s ametco adip elitse doeiusmodte, incidi ut laboree do 4341 m al…"
type textarea "LOR §223(i) — dolors a consectetura elitseddo eiu temporin utla et d magna al e…"
type textarea "No contrary authority applies. The regulations expressly treat corrections from…"
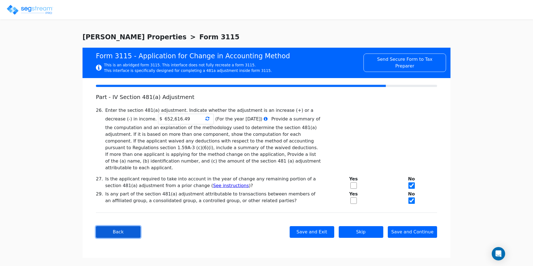
checkbox input "true"
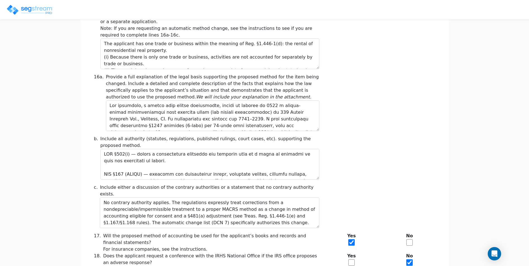
scroll to position [392, 0]
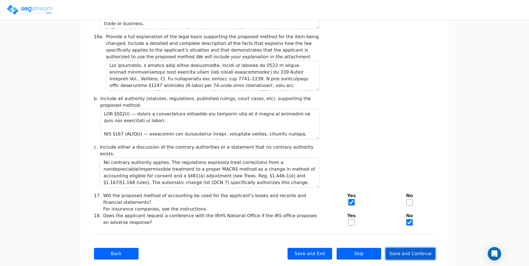
click at [409, 248] on button "Save and Continue" at bounding box center [411, 254] width 50 height 12
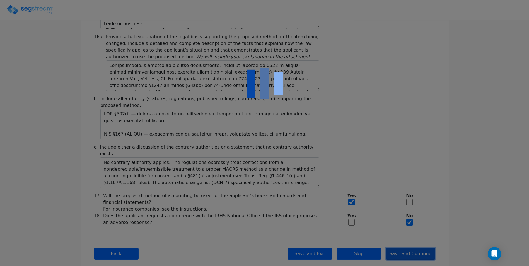
scroll to position [0, 0]
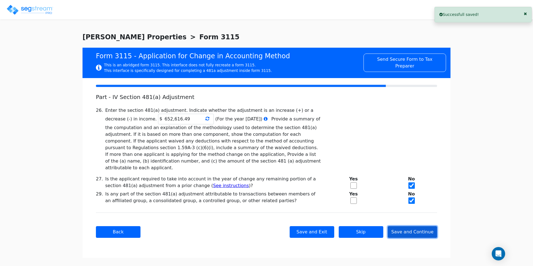
click at [413, 226] on button "Save and Continue" at bounding box center [413, 232] width 50 height 12
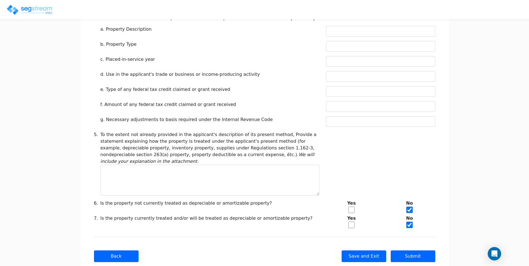
scroll to position [219, 0]
